Goal: Find contact information: Find contact information

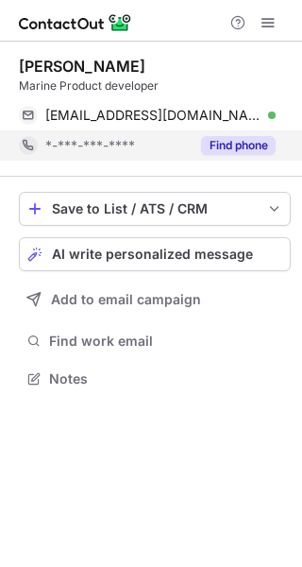
scroll to position [365, 302]
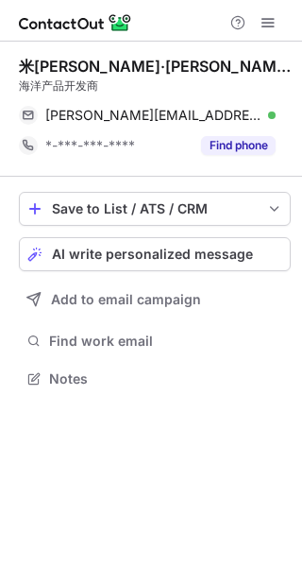
scroll to position [365, 302]
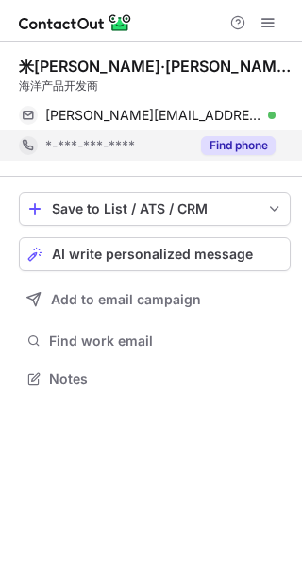
click at [240, 150] on button "Find phone" at bounding box center [238, 145] width 75 height 19
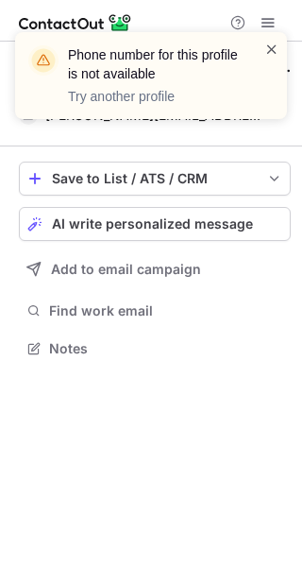
scroll to position [335, 302]
click at [270, 43] on span at bounding box center [271, 49] width 15 height 19
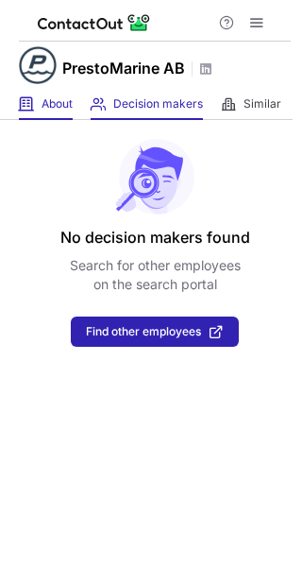
click at [47, 116] on div "About About Company" at bounding box center [46, 104] width 54 height 31
